Goal: Task Accomplishment & Management: Use online tool/utility

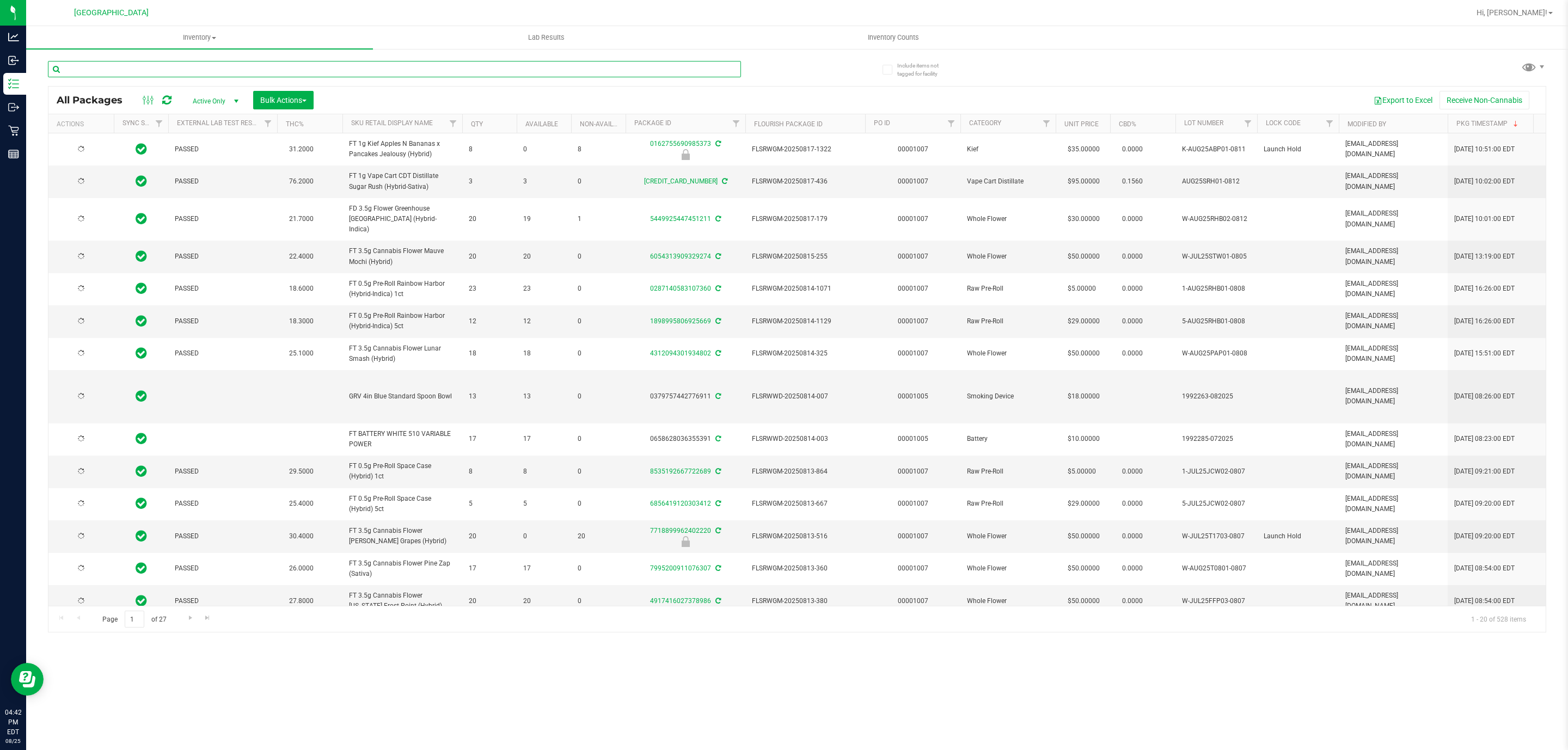
click at [431, 67] on input "text" at bounding box center [394, 69] width 693 height 17
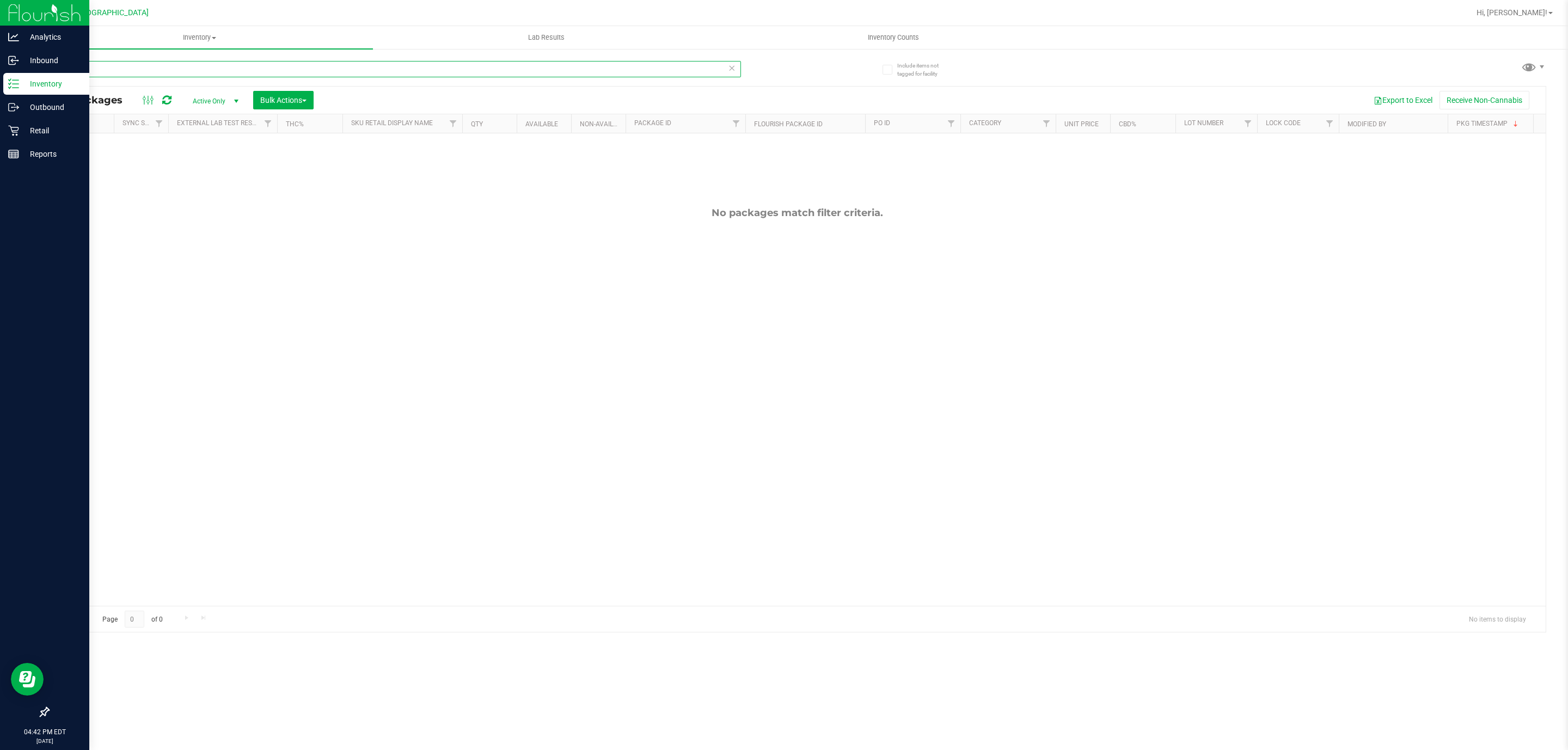
drag, startPoint x: 187, startPoint y: 63, endPoint x: 0, endPoint y: 74, distance: 187.3
click at [0, 74] on div "Analytics Inbound Inventory Outbound Retail Reports 04:42 PM EDT 08/25/2025 08/…" at bounding box center [784, 375] width 1568 height 750
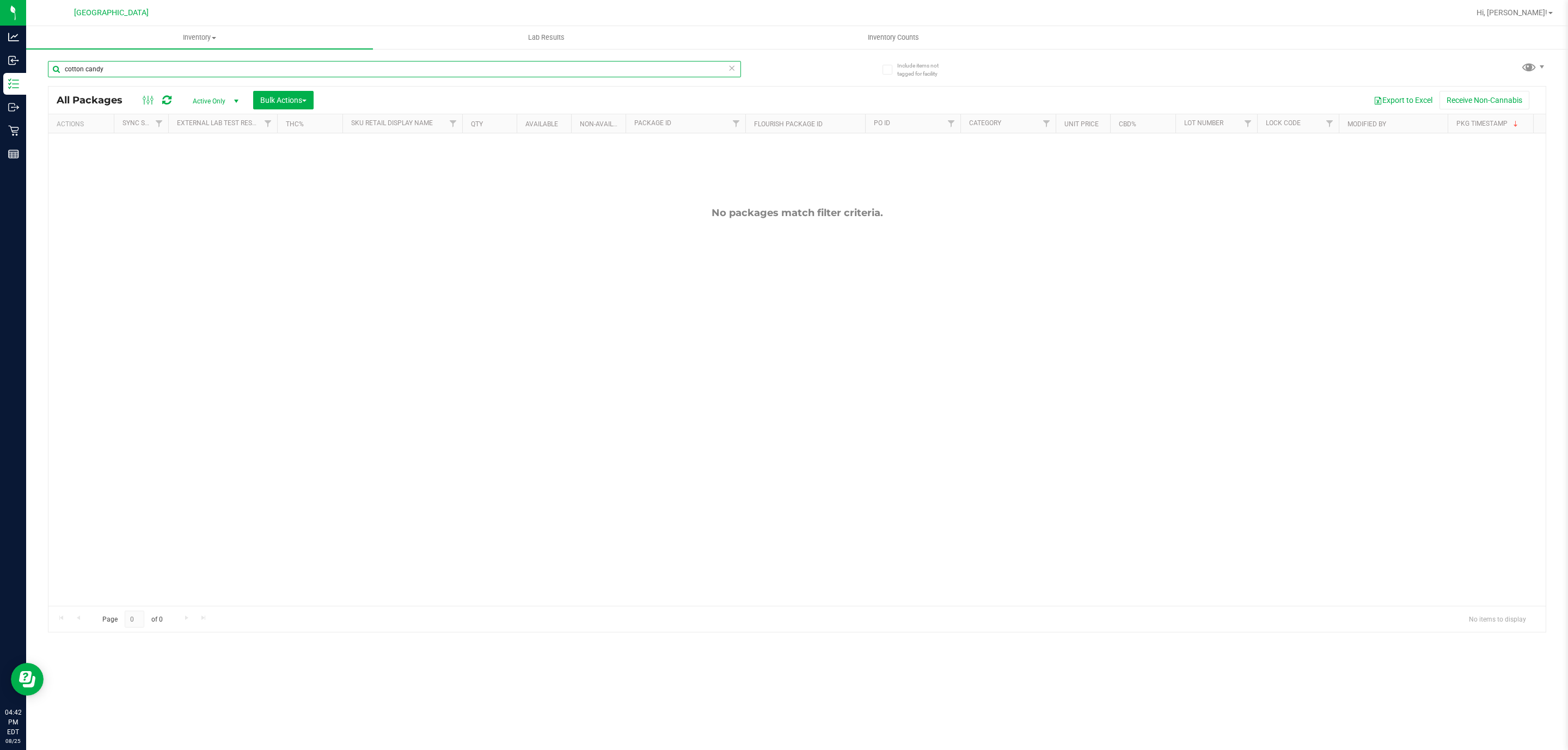
type input "cotton candy"
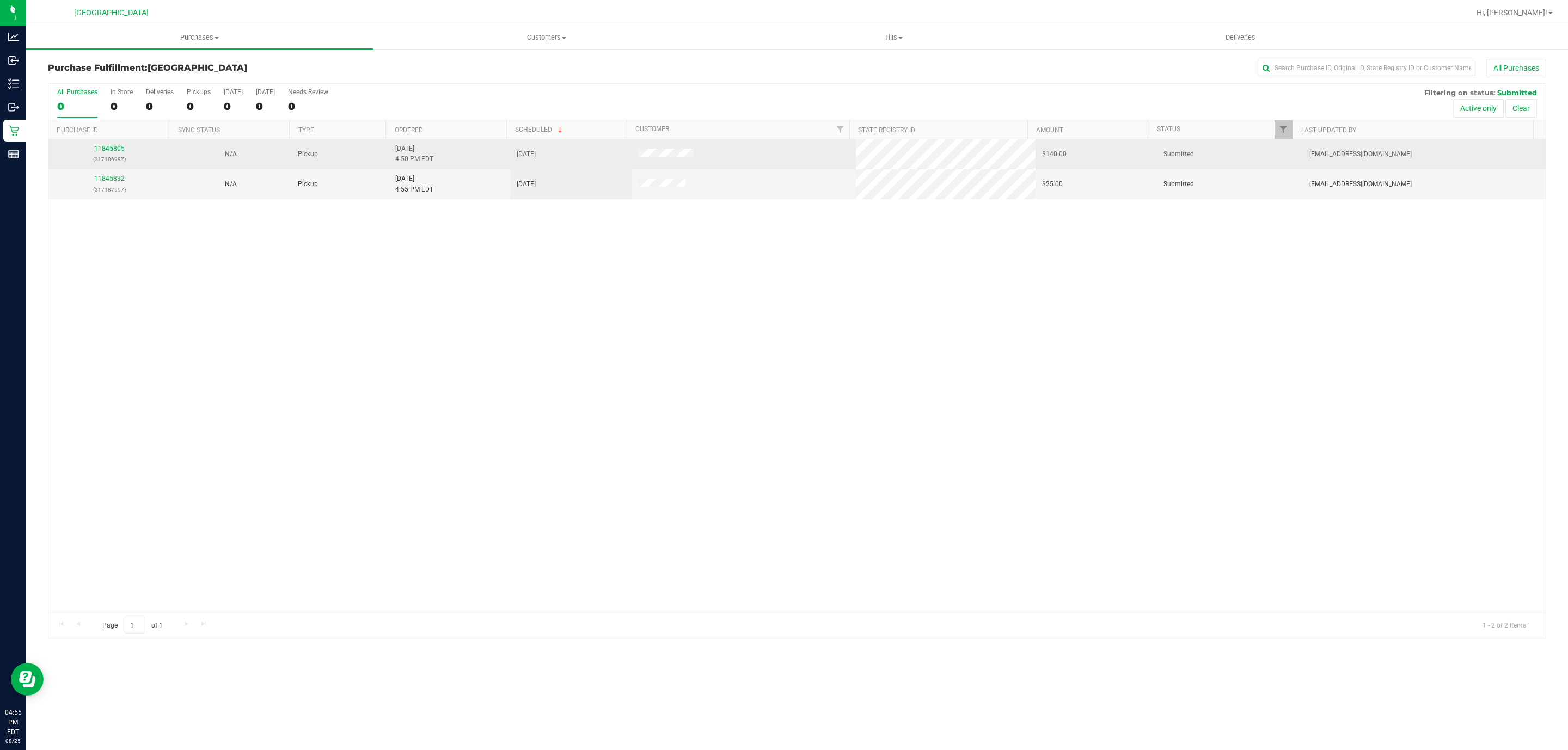
click at [103, 152] on link "11845805" at bounding box center [109, 148] width 31 height 7
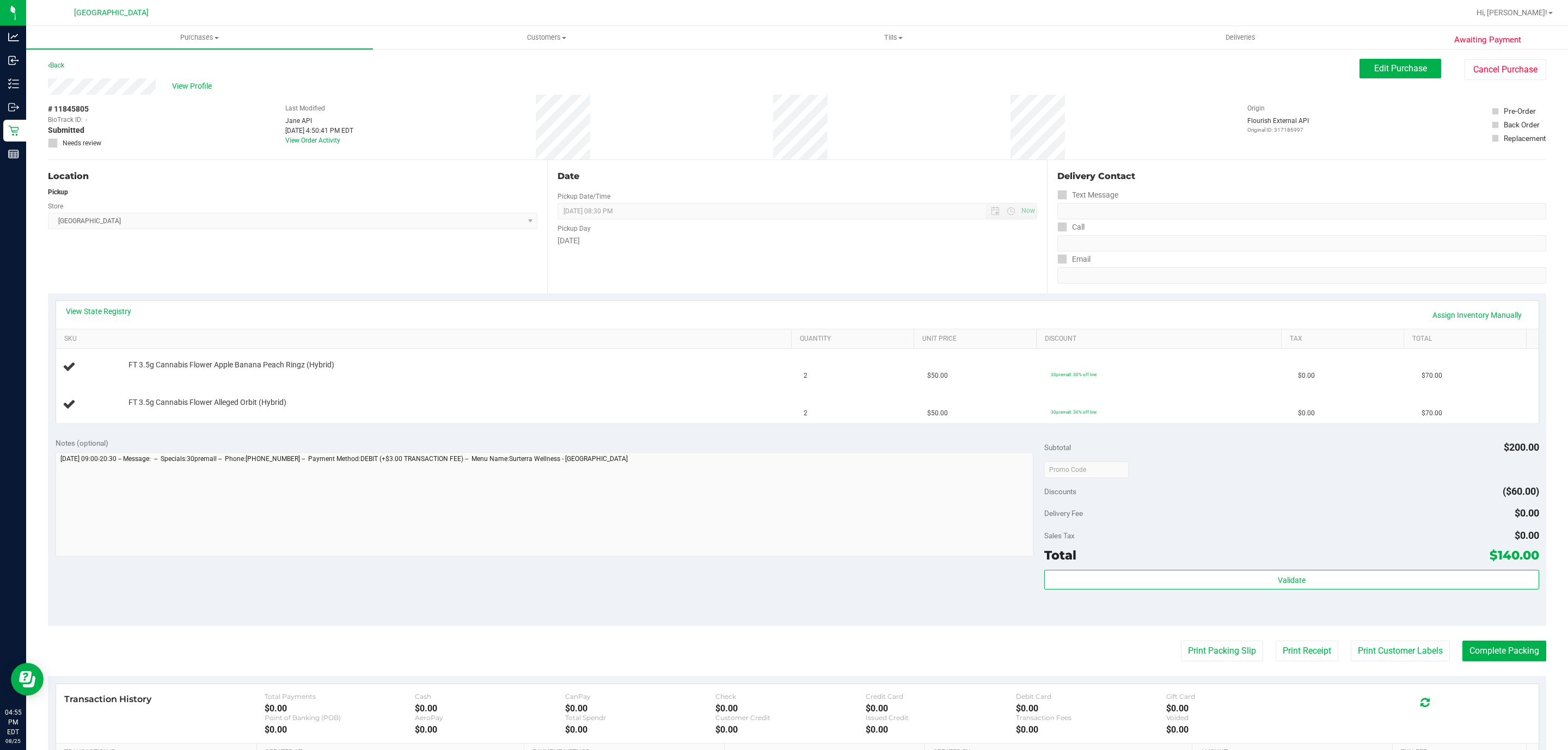
click at [1160, 650] on div "Print Packing Slip Print Receipt Print Customer Labels Complete Packing" at bounding box center [797, 651] width 1498 height 21
click at [1210, 642] on button "Print Packing Slip" at bounding box center [1222, 651] width 82 height 21
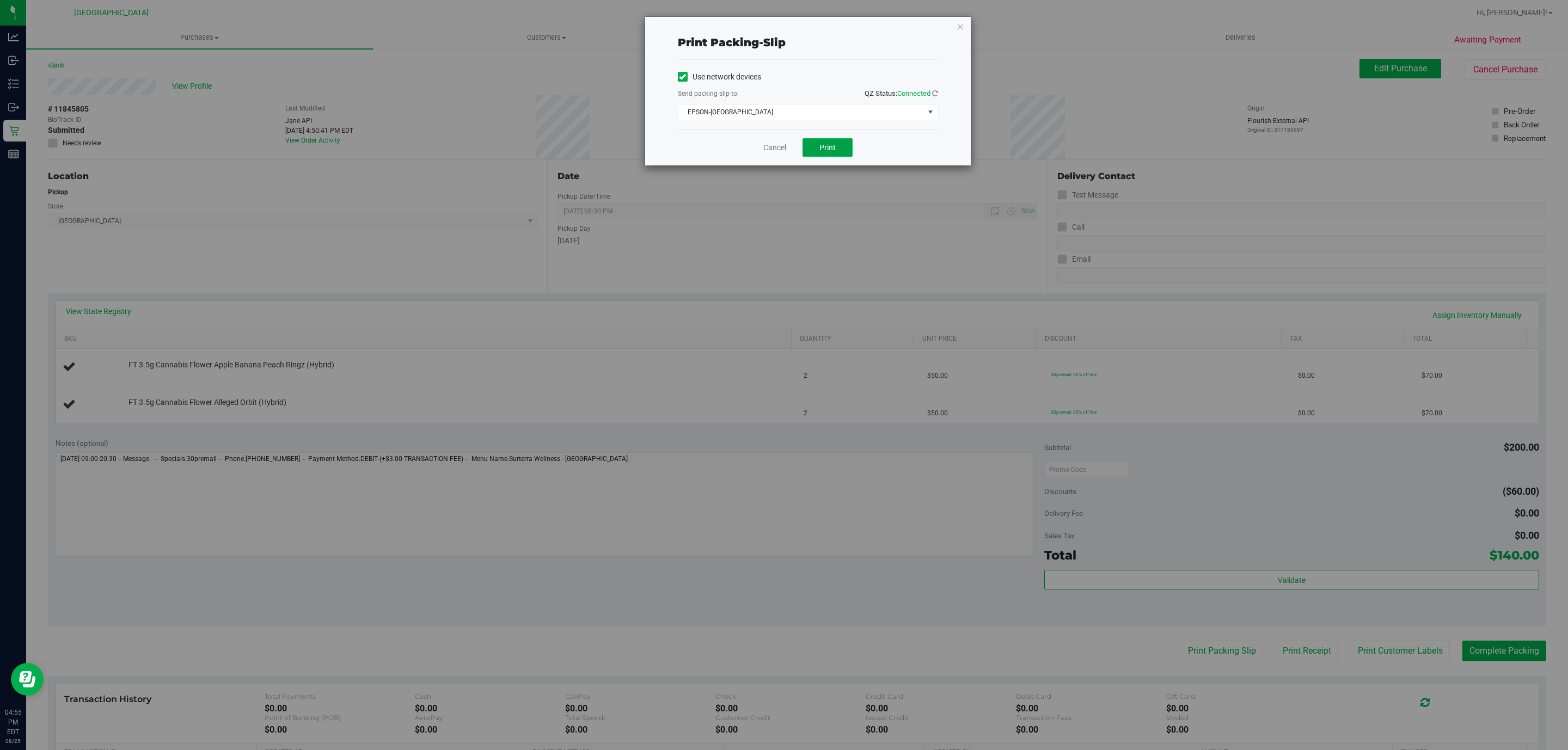
click at [802, 148] on button "Print" at bounding box center [827, 147] width 50 height 19
click at [959, 23] on icon "button" at bounding box center [961, 26] width 7 height 13
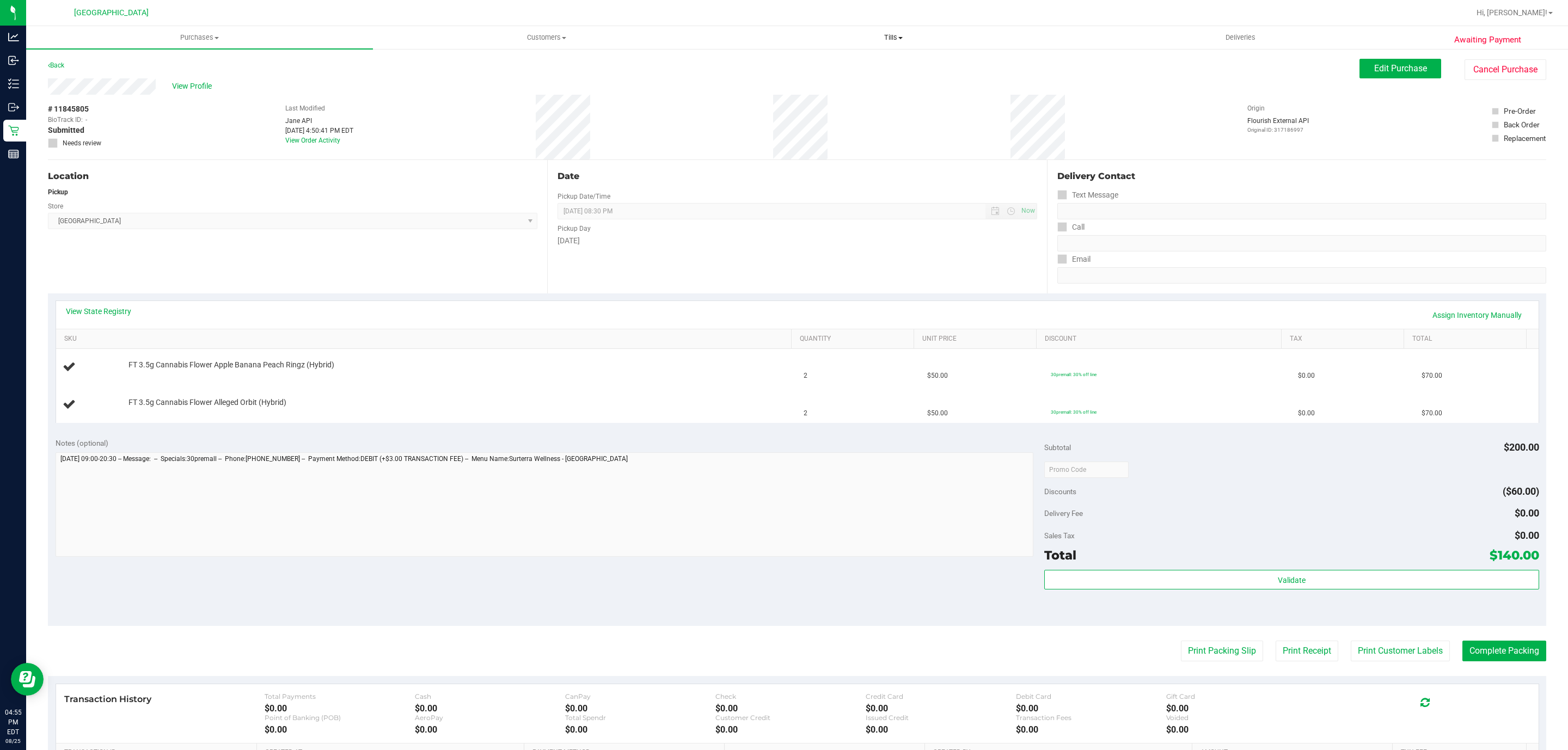
click at [1181, 641] on button "Print Packing Slip" at bounding box center [1222, 651] width 82 height 21
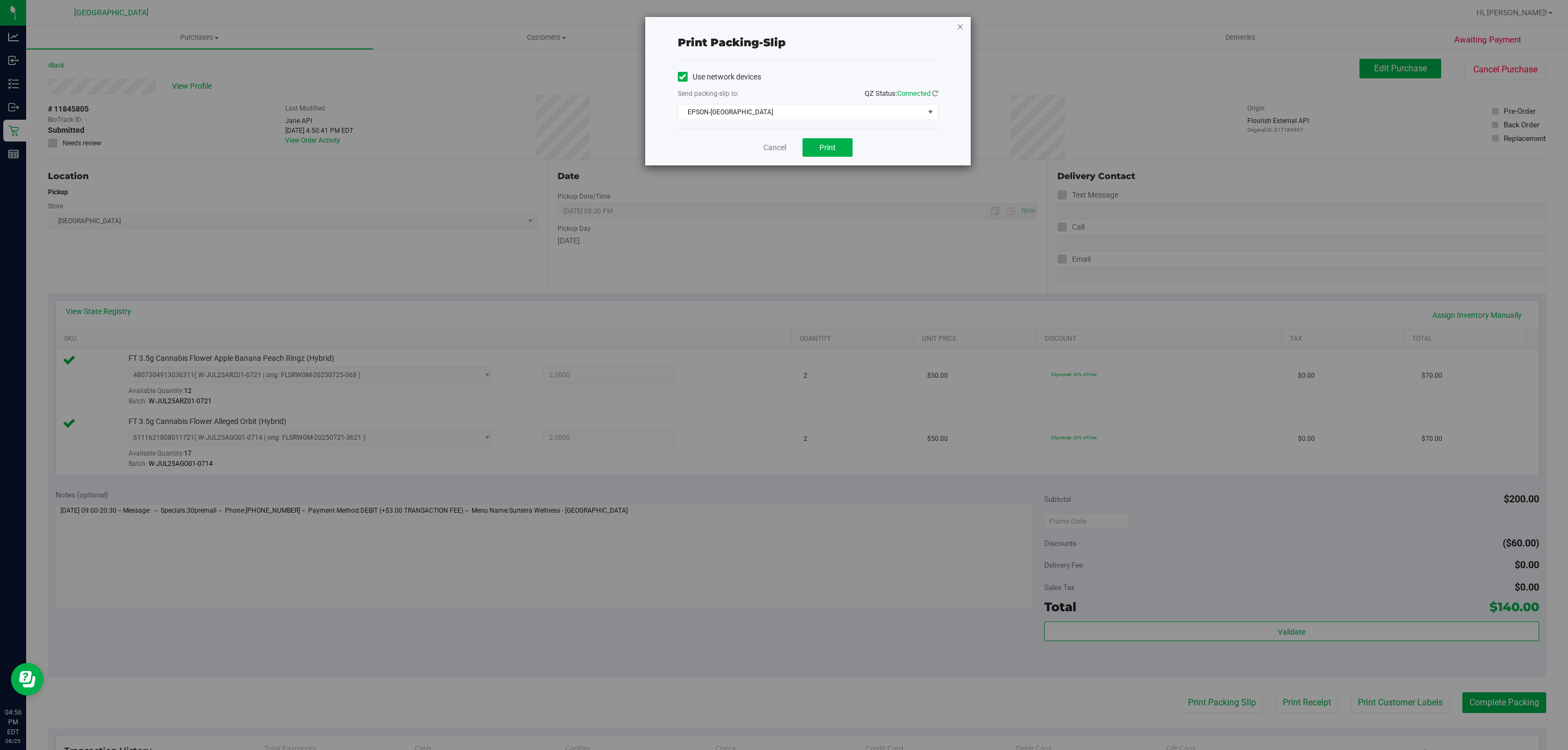
click at [959, 28] on icon "button" at bounding box center [961, 26] width 7 height 13
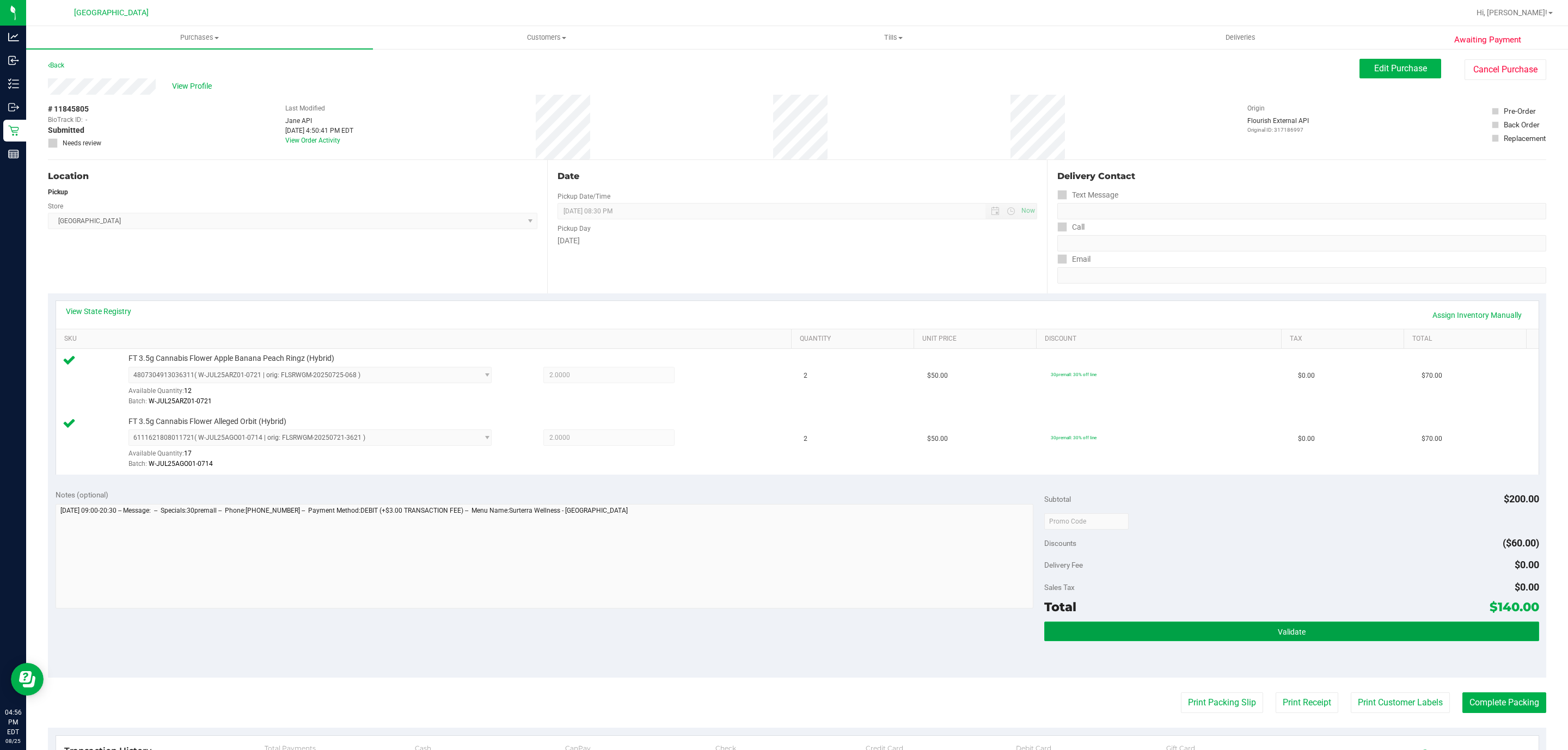
click at [1278, 636] on span "Validate" at bounding box center [1292, 632] width 28 height 8
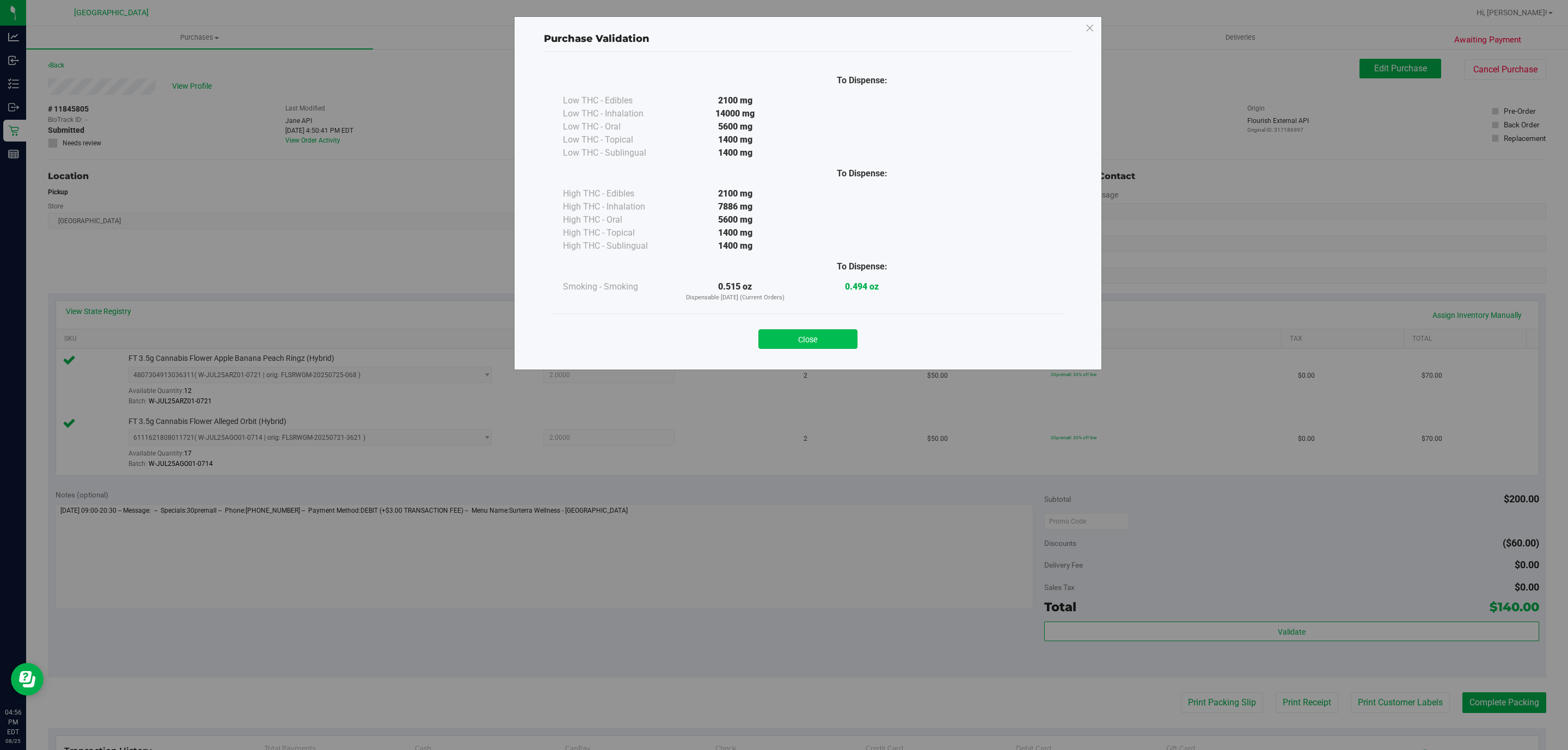
click at [830, 334] on button "Close" at bounding box center [808, 339] width 99 height 20
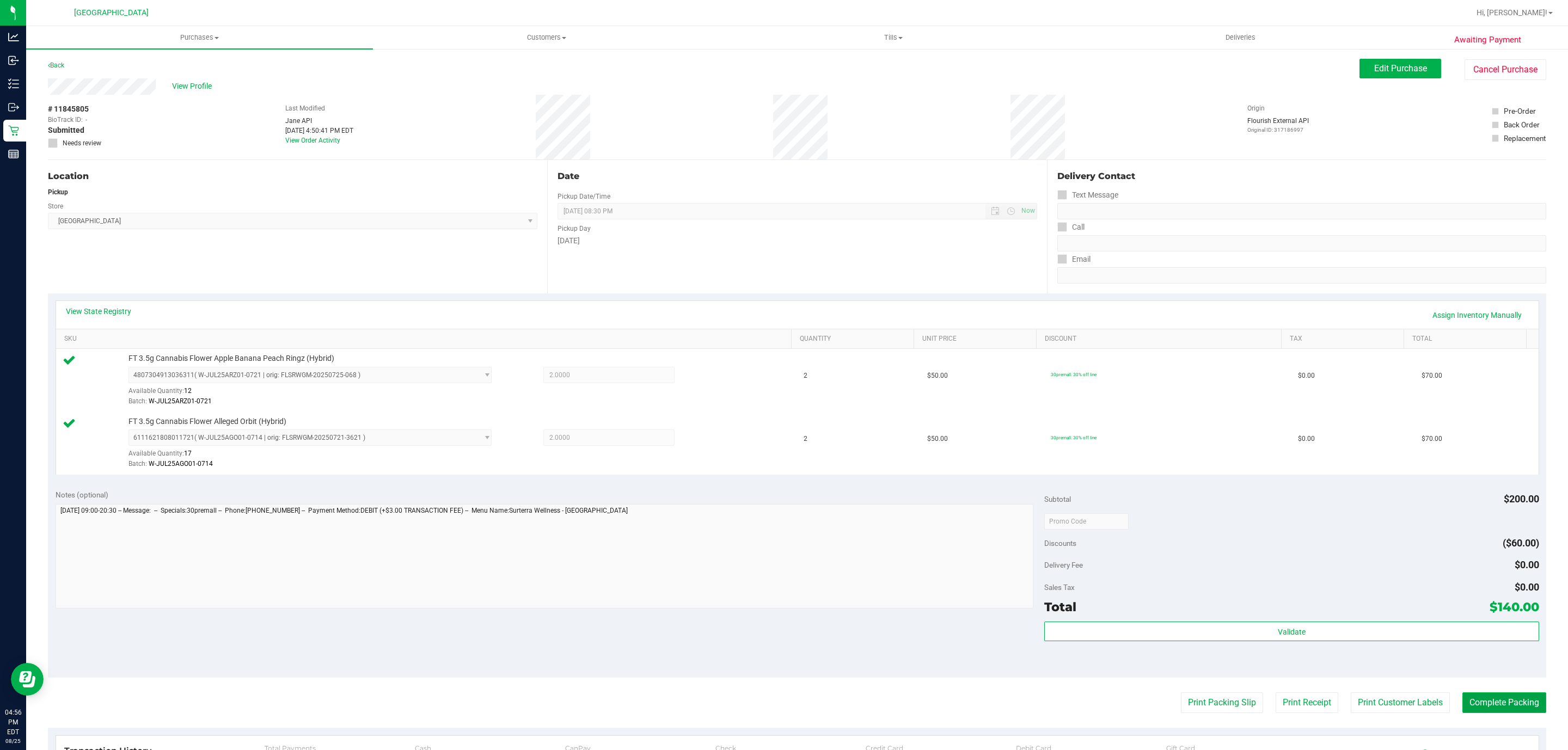
click at [1494, 714] on button "Complete Packing" at bounding box center [1505, 702] width 84 height 21
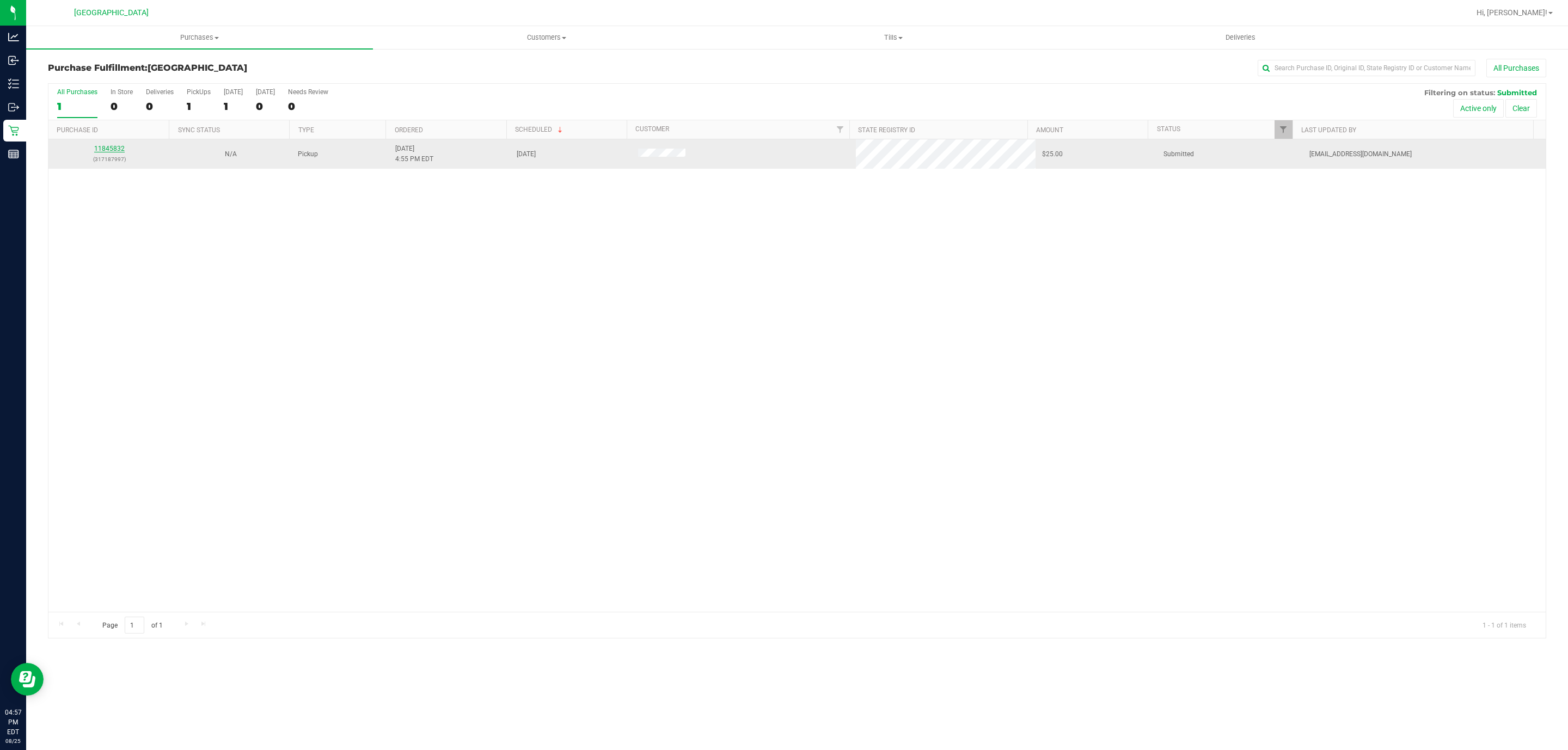
click at [106, 147] on link "11845832" at bounding box center [109, 148] width 31 height 7
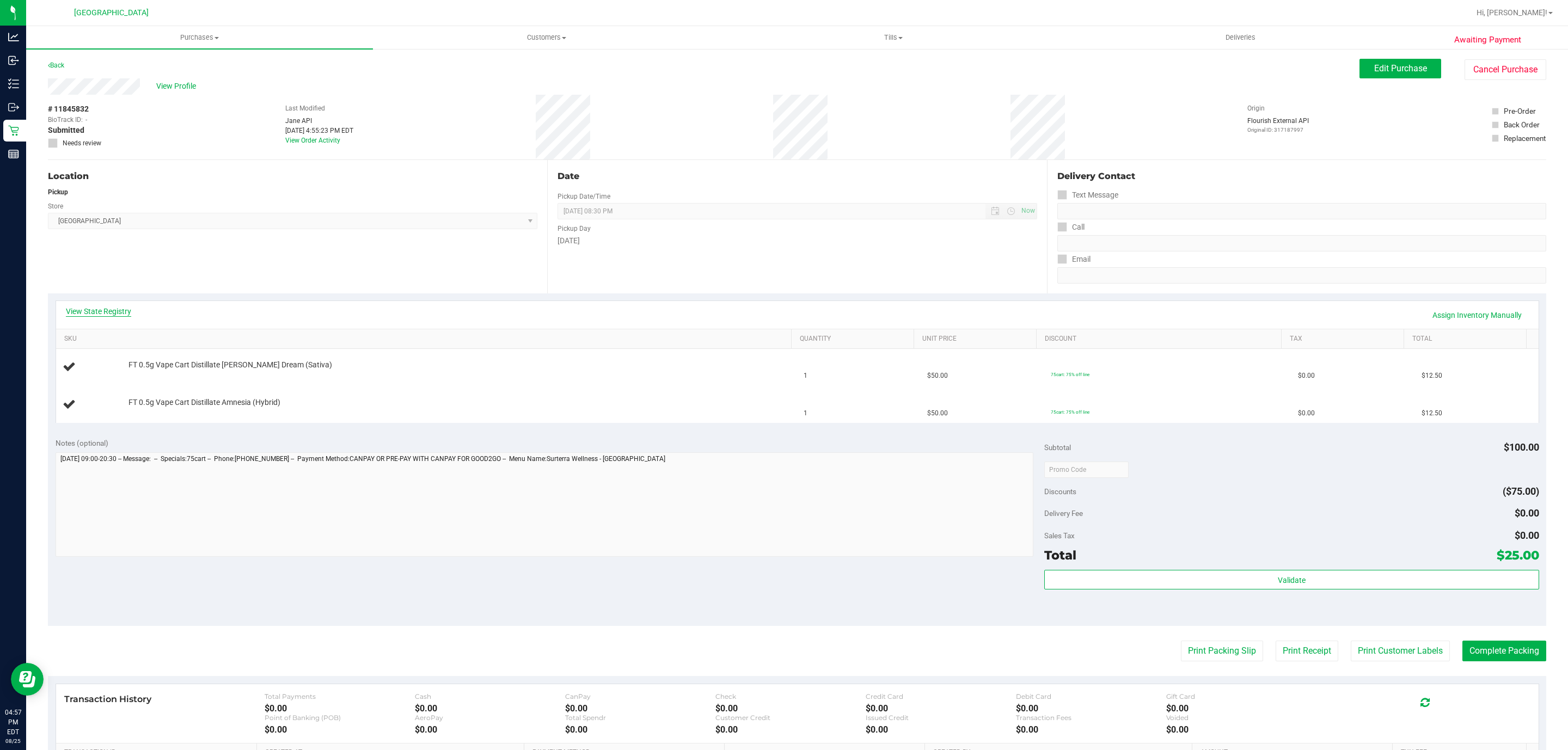
click at [109, 309] on link "View State Registry" at bounding box center [99, 312] width 65 height 11
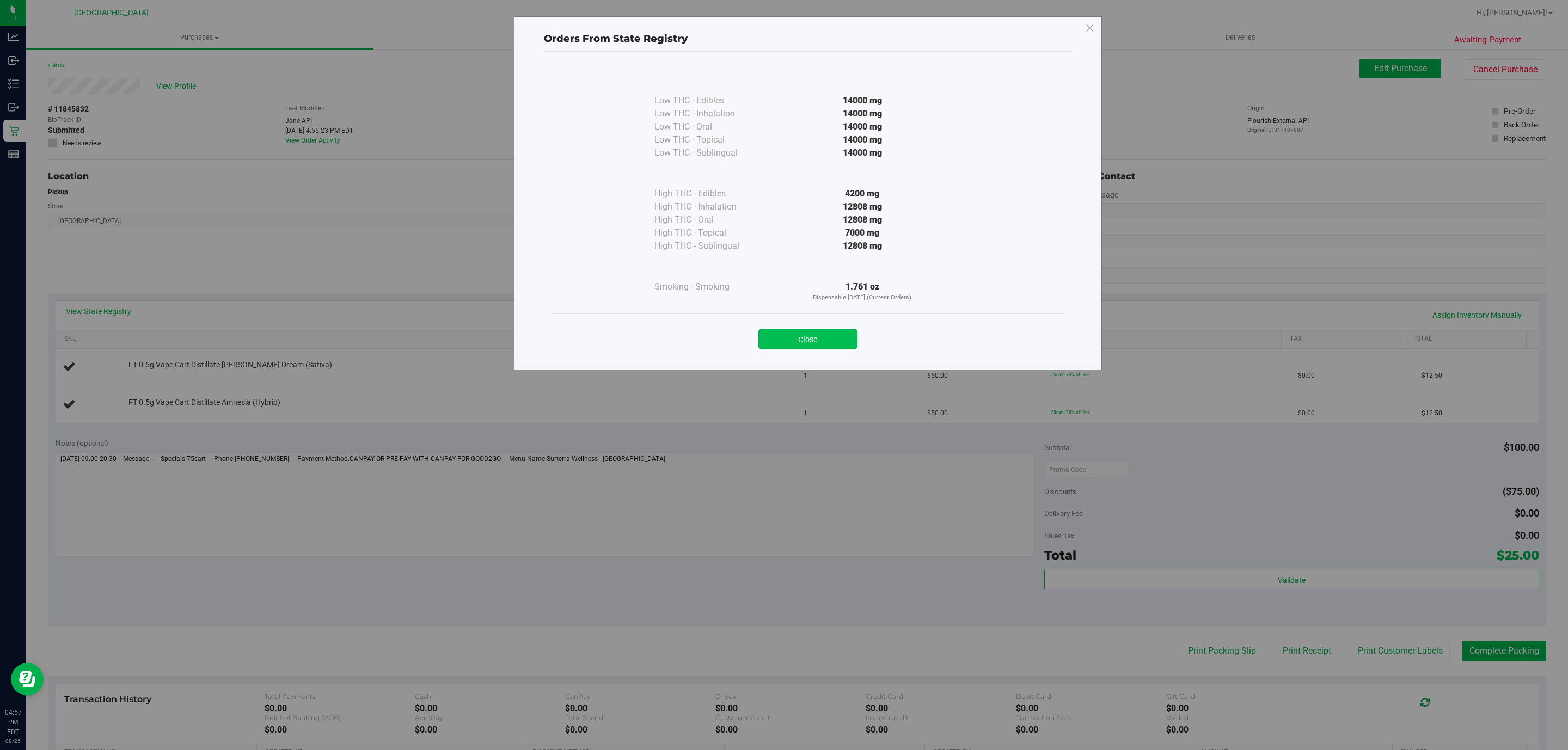
click at [796, 343] on button "Close" at bounding box center [808, 339] width 99 height 20
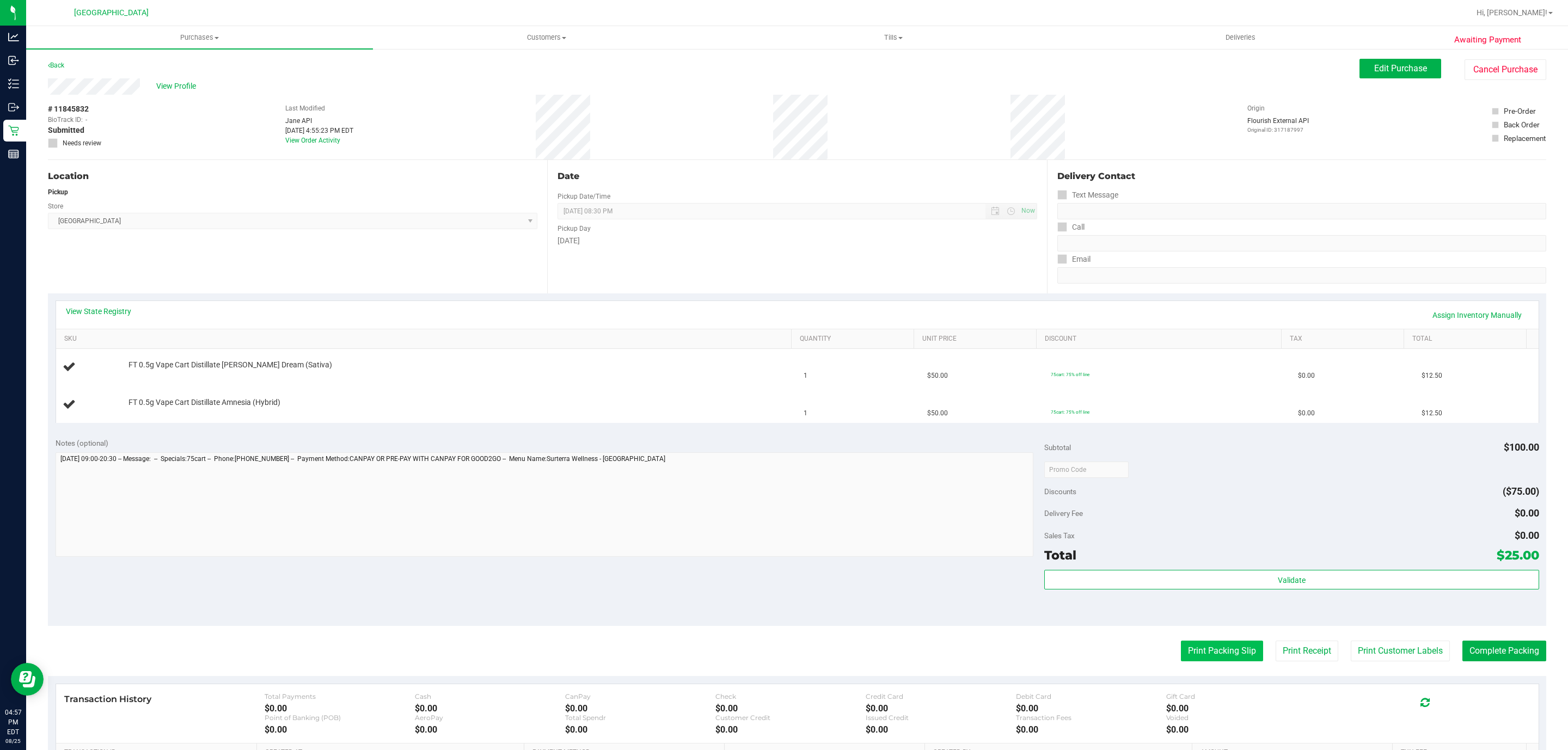
click at [1181, 644] on button "Print Packing Slip" at bounding box center [1222, 651] width 82 height 21
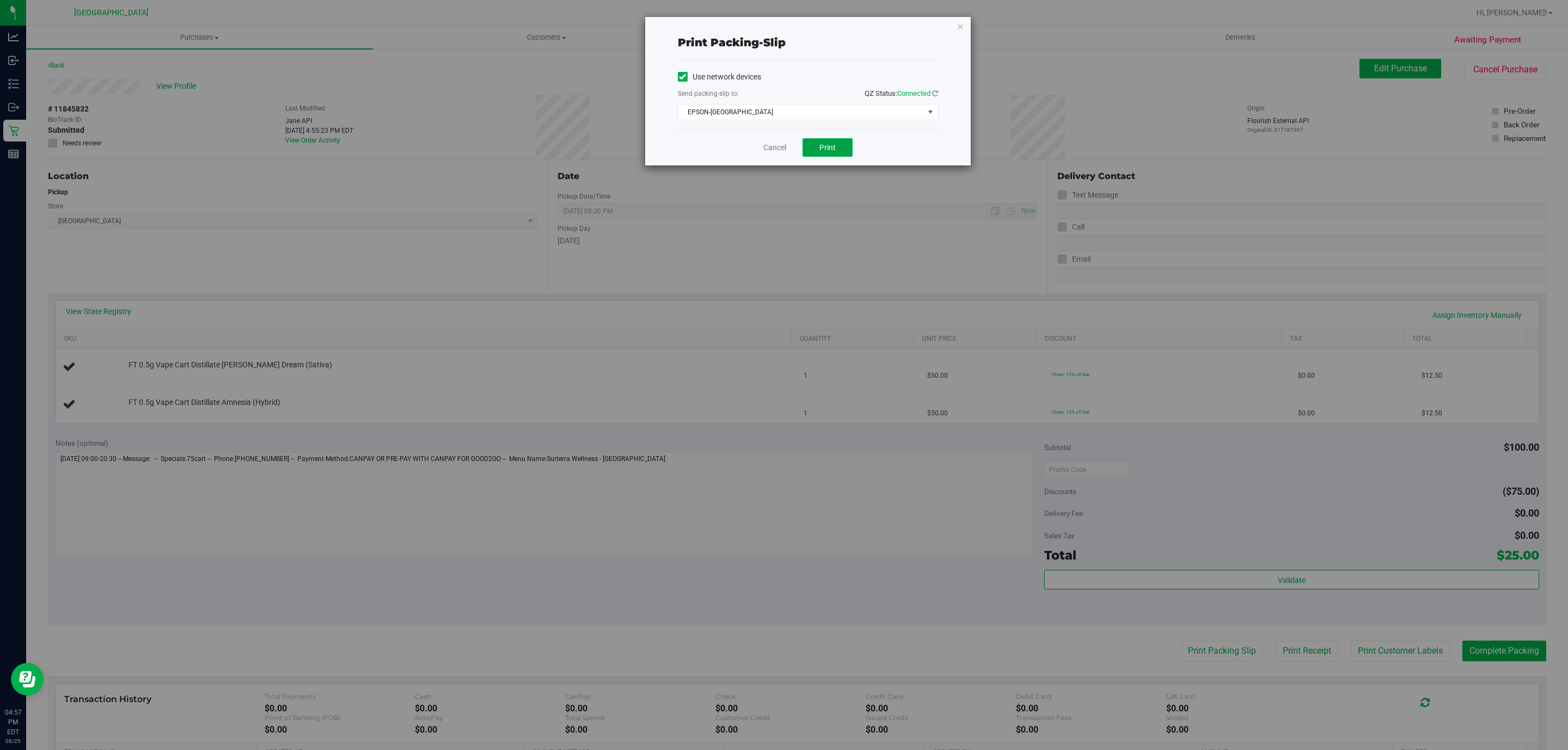
click at [819, 148] on span "Print" at bounding box center [827, 147] width 17 height 8
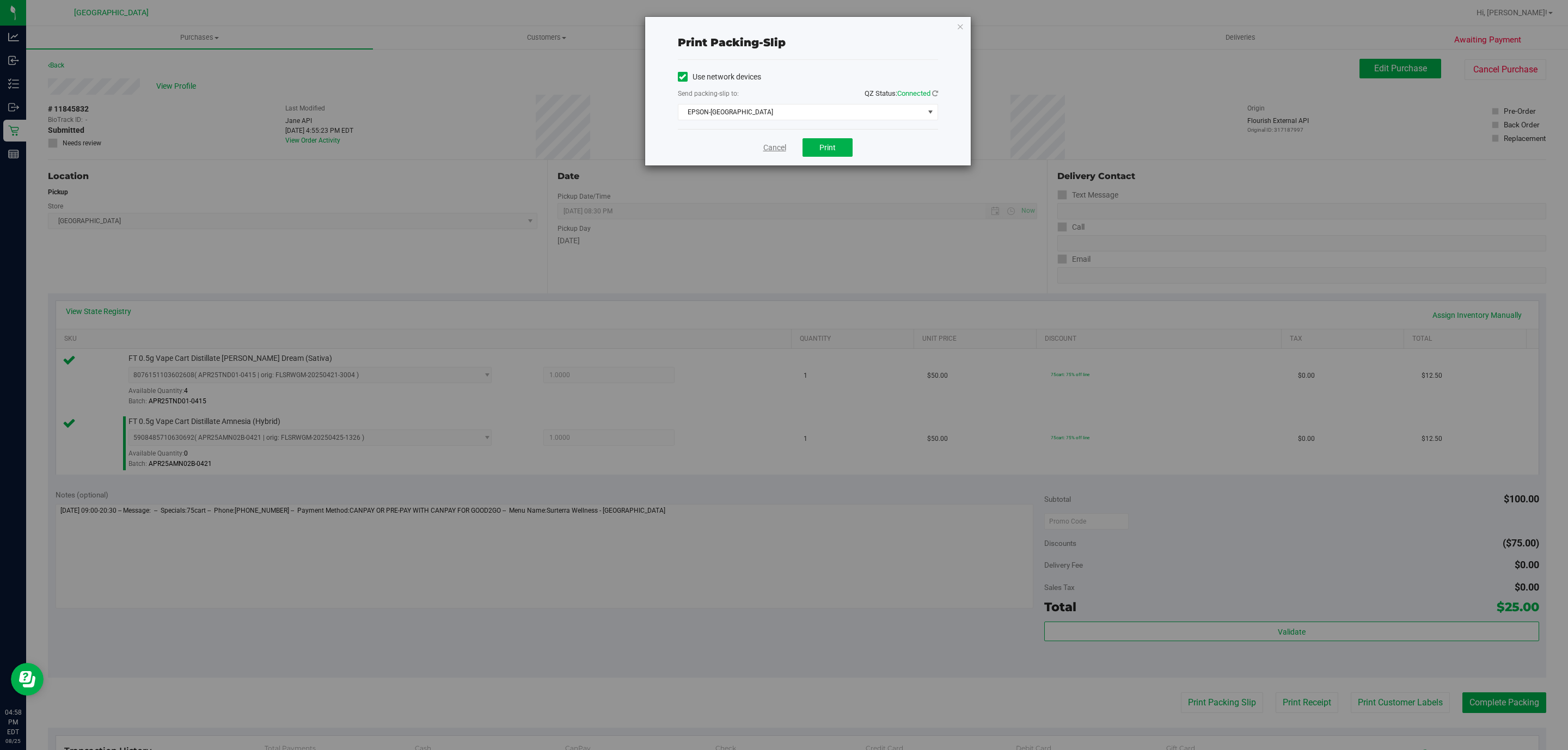
click at [770, 146] on link "Cancel" at bounding box center [774, 147] width 23 height 11
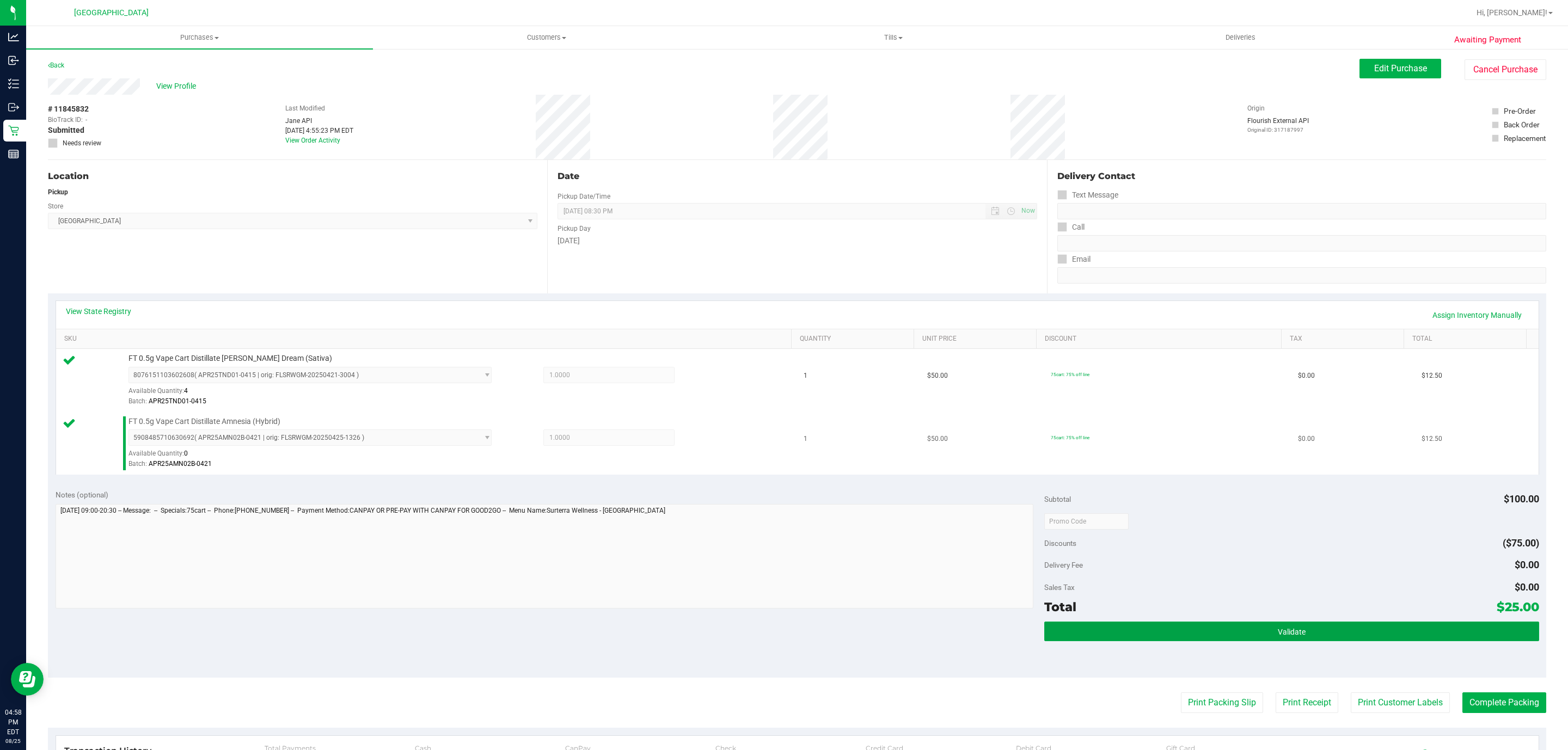
drag, startPoint x: 1247, startPoint y: 632, endPoint x: 1054, endPoint y: 450, distance: 265.3
click at [1246, 632] on button "Validate" at bounding box center [1291, 632] width 494 height 20
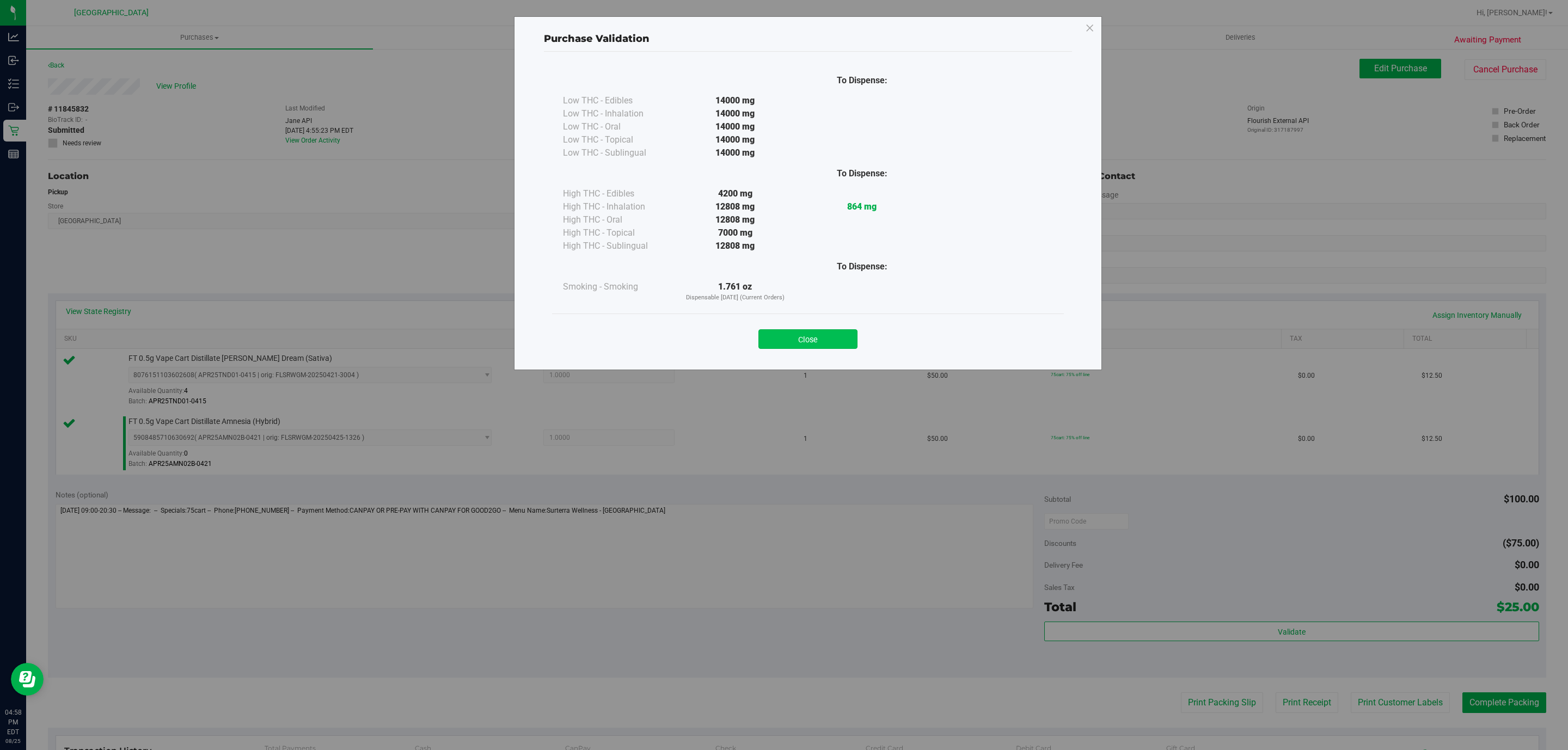
click at [796, 337] on button "Close" at bounding box center [808, 339] width 99 height 20
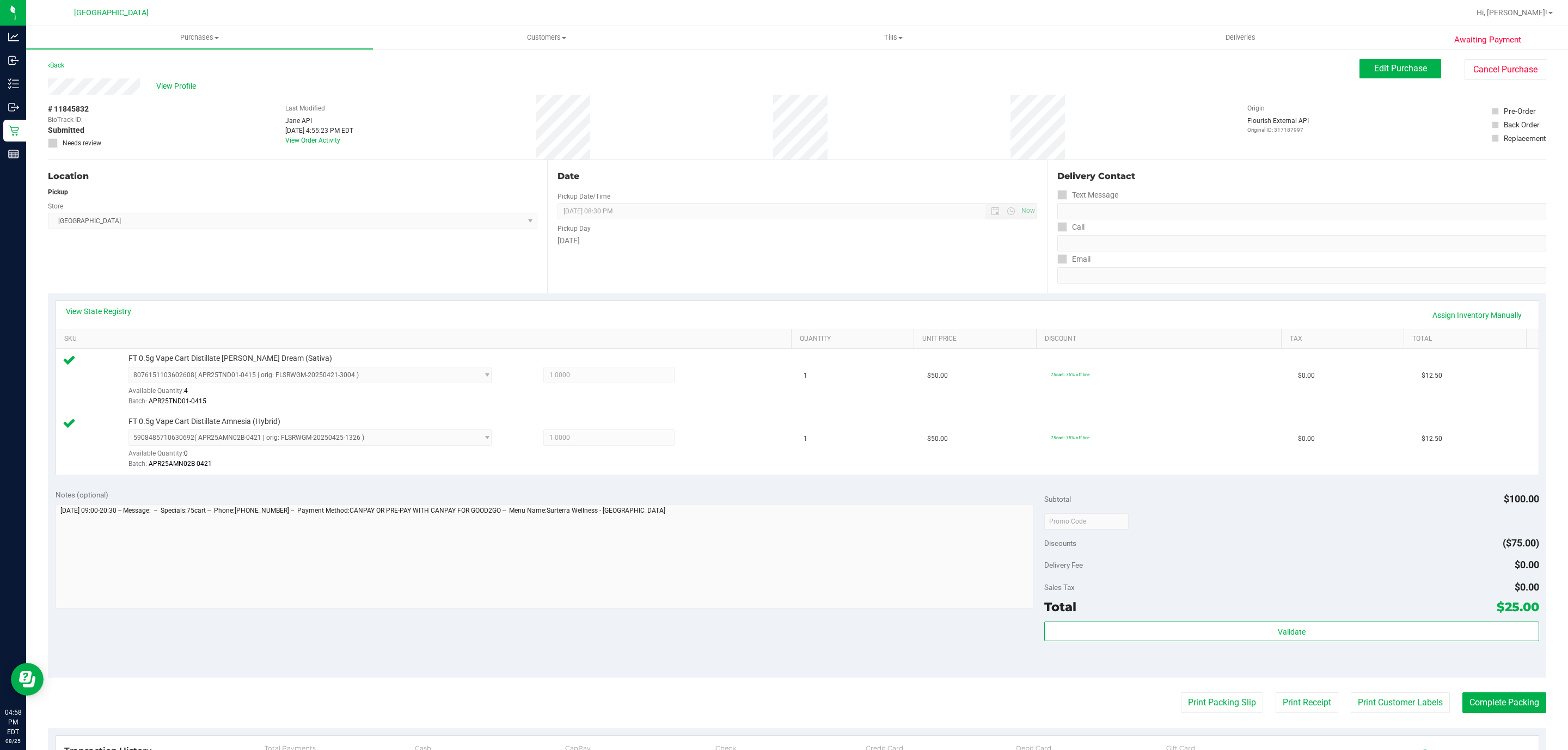
click at [1466, 717] on purchase-details "Back Edit Purchase Cancel Purchase View Profile # 11845832 BioTrack ID: - Submi…" at bounding box center [797, 495] width 1498 height 873
click at [1480, 711] on button "Complete Packing" at bounding box center [1505, 702] width 84 height 21
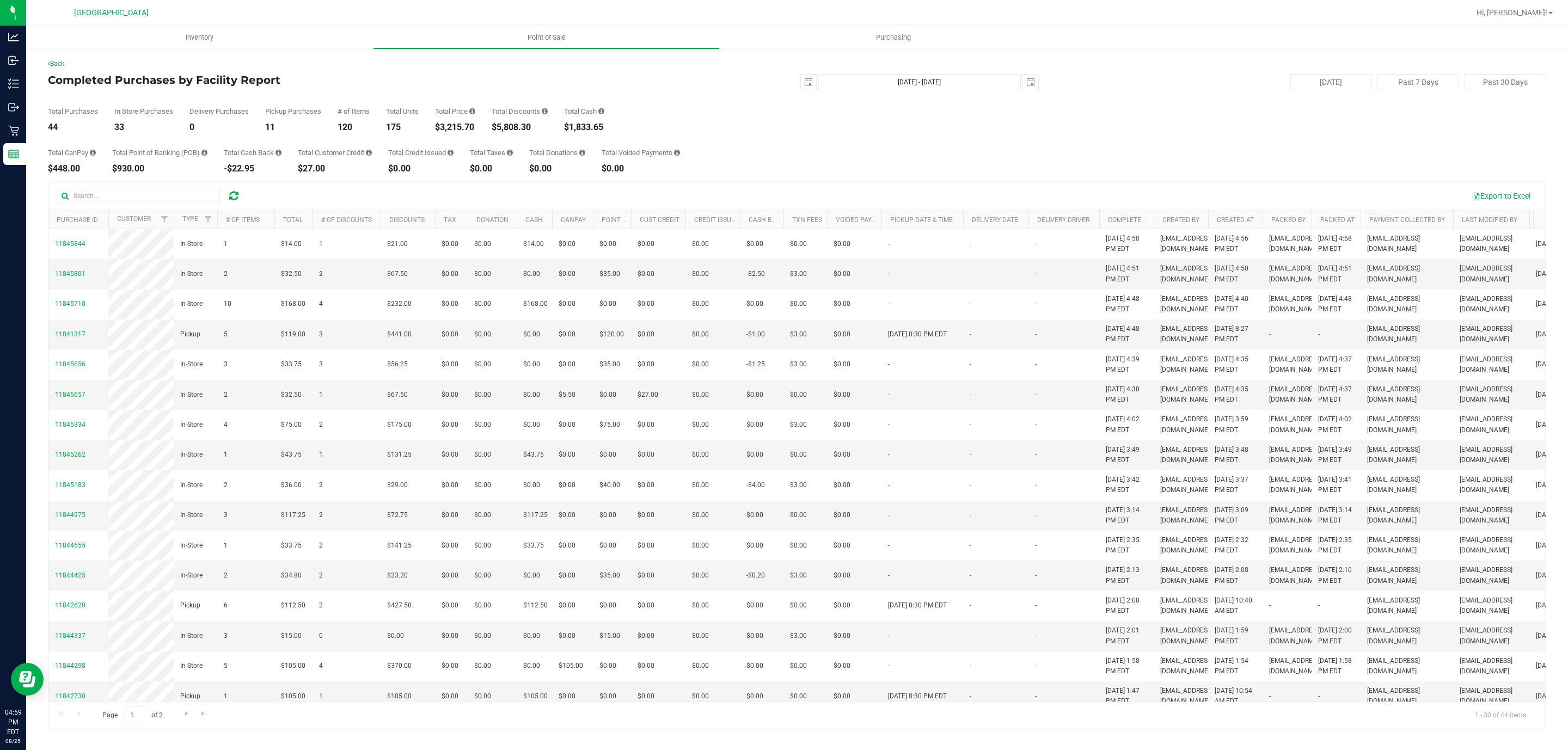
click at [461, 130] on div "$3,215.70" at bounding box center [454, 127] width 40 height 8
copy div "3,215.70"
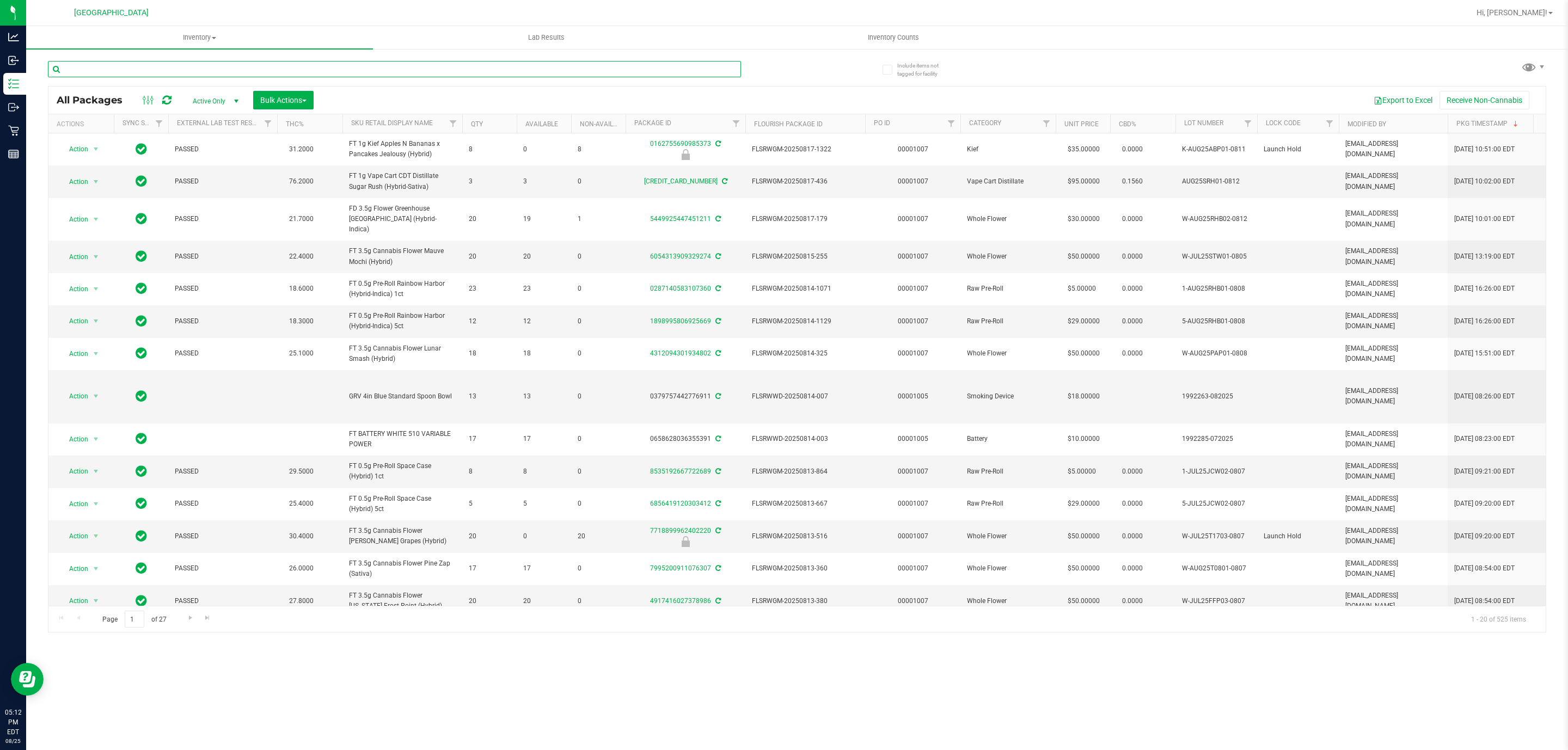
click at [152, 66] on input "text" at bounding box center [394, 69] width 693 height 17
type input "MAR25AMN02-0318"
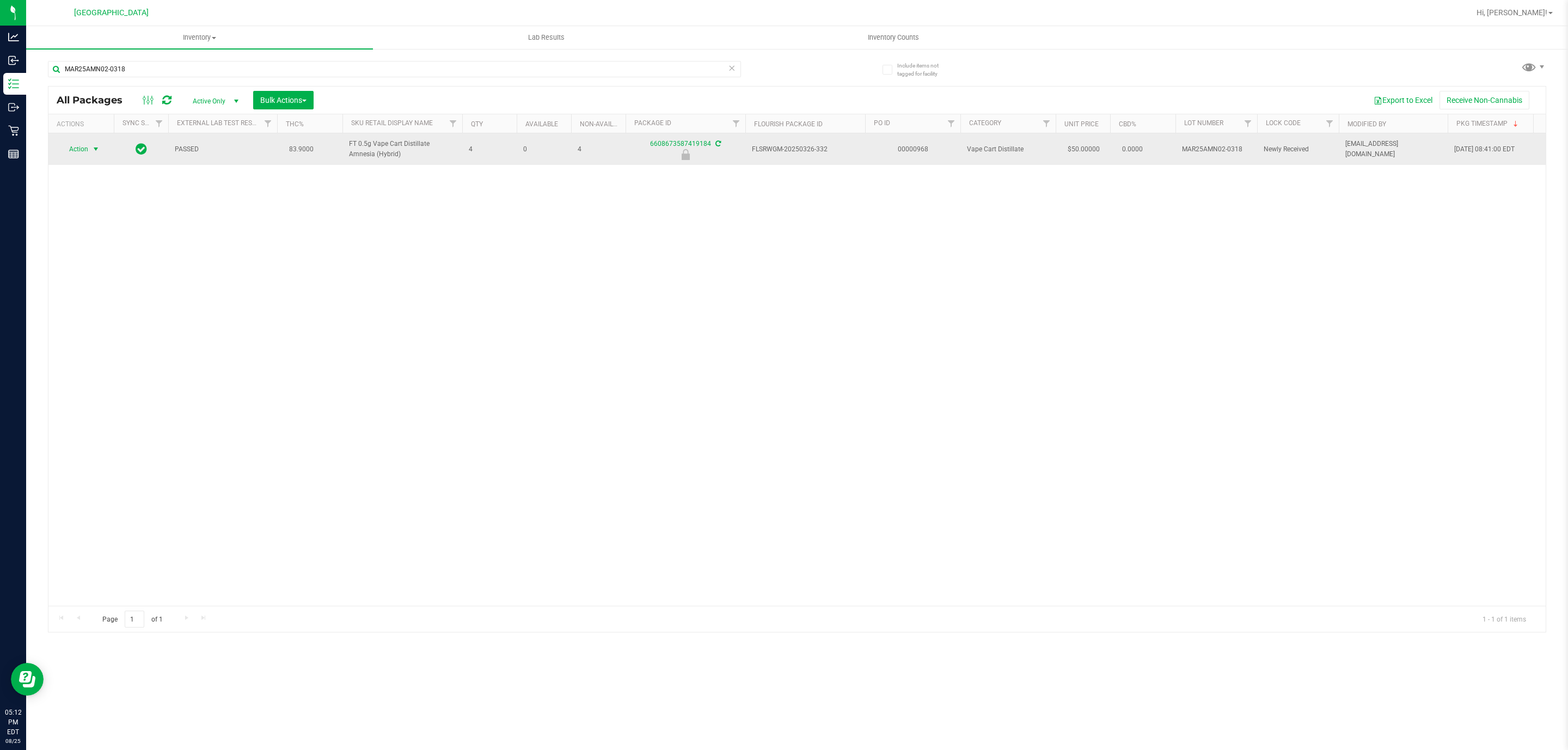
click at [79, 157] on span "Action" at bounding box center [75, 149] width 30 height 15
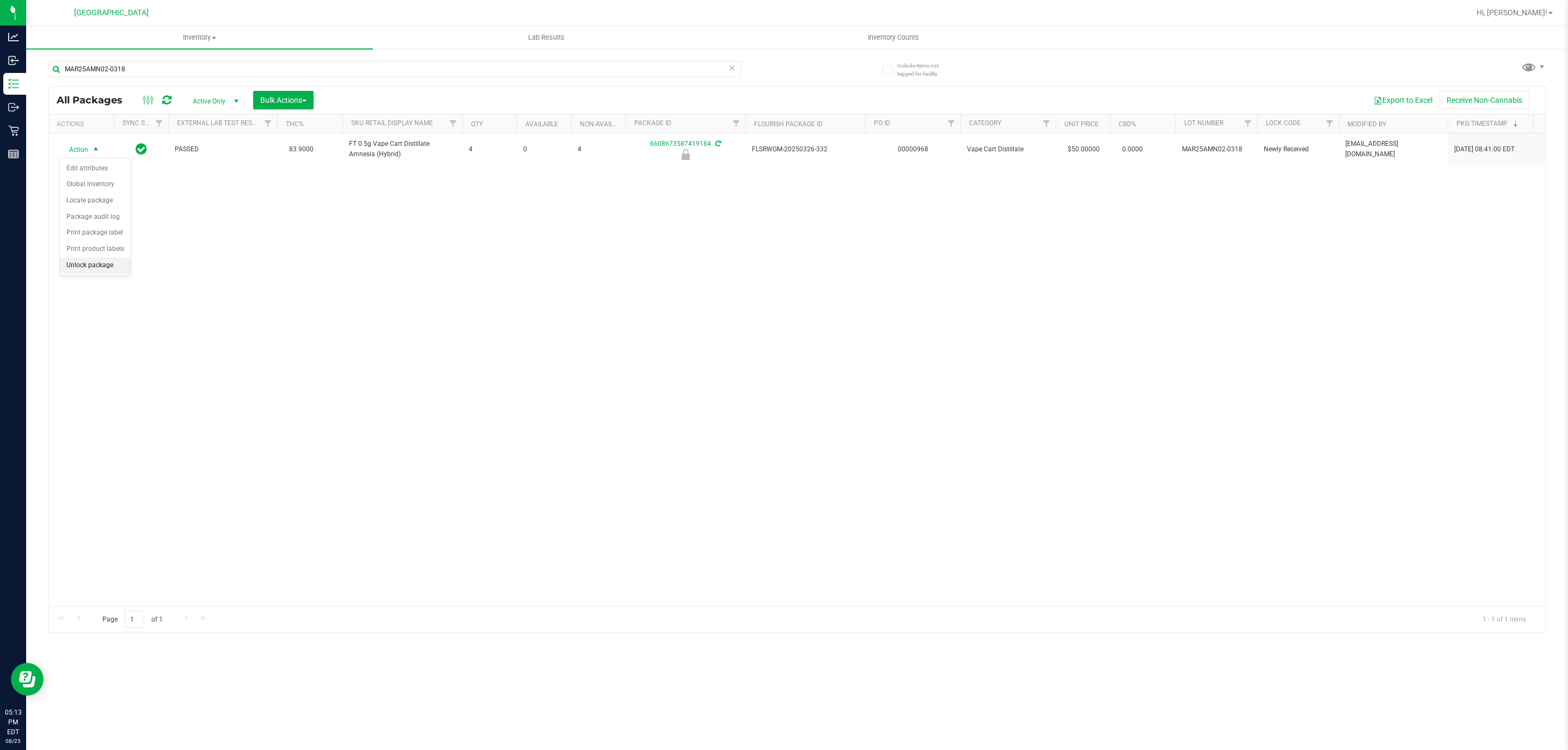
click at [111, 271] on li "Unlock package" at bounding box center [95, 266] width 71 height 17
